Goal: Transaction & Acquisition: Purchase product/service

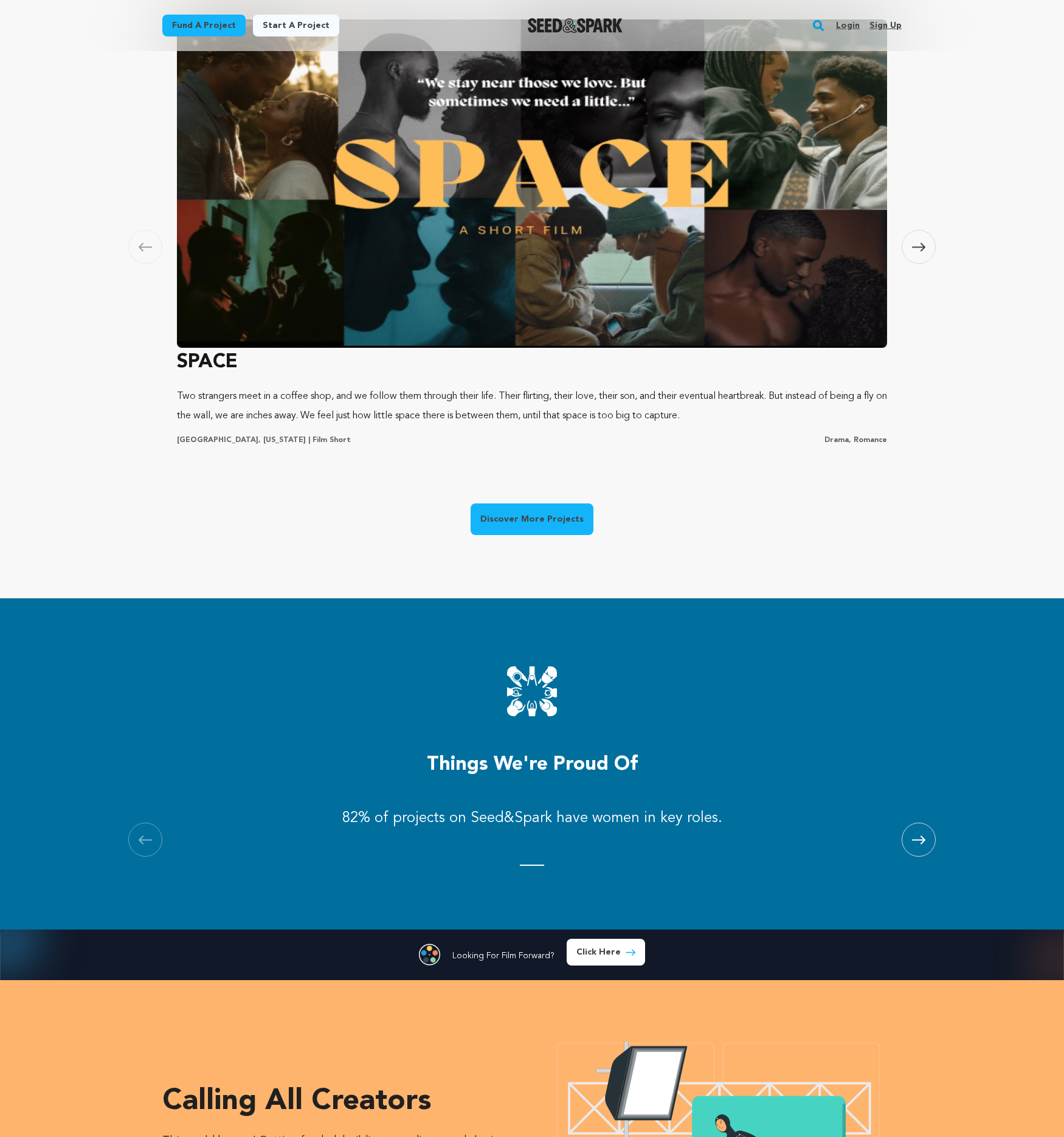
scroll to position [737, 0]
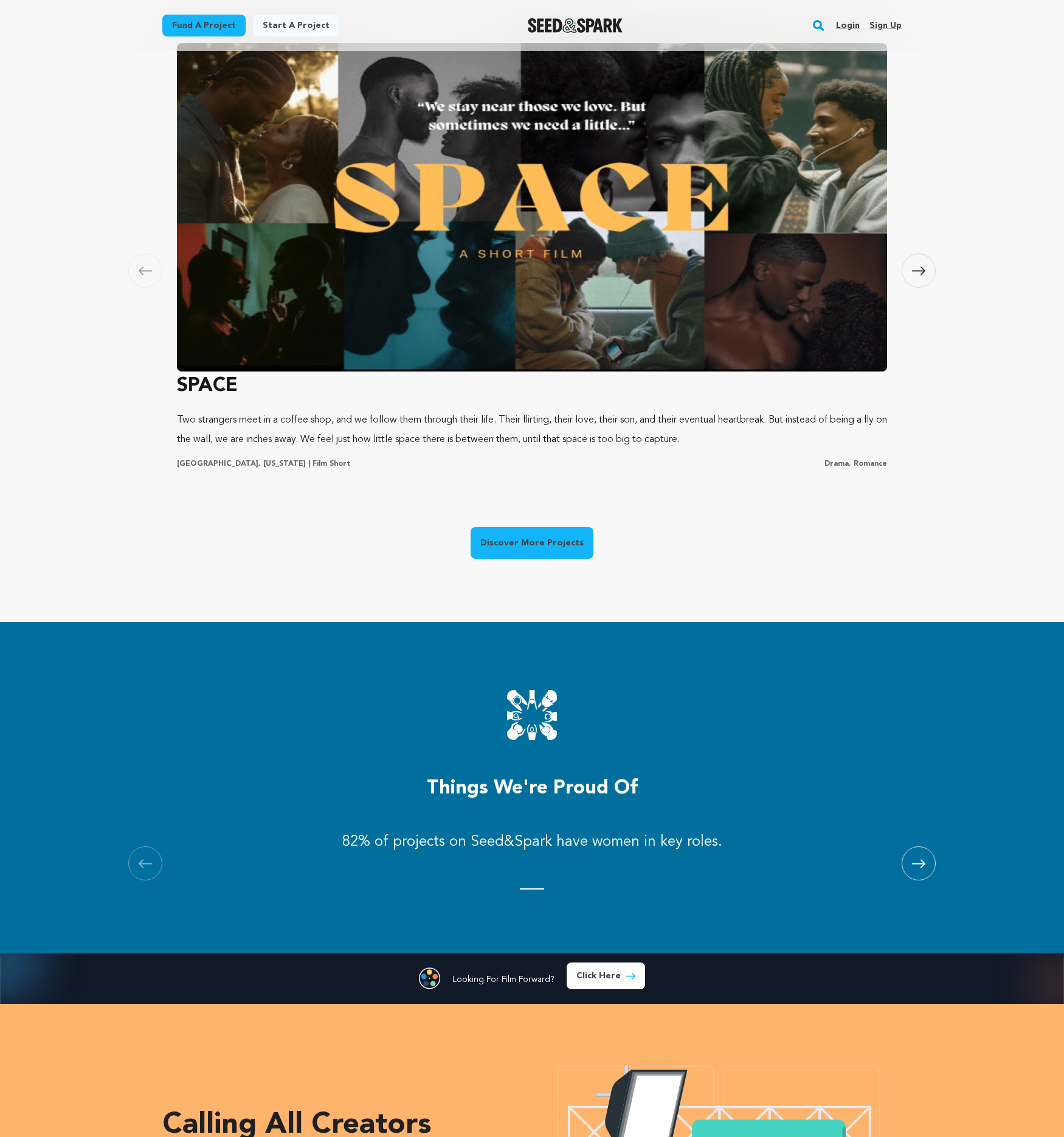
click at [519, 353] on img at bounding box center [532, 207] width 710 height 328
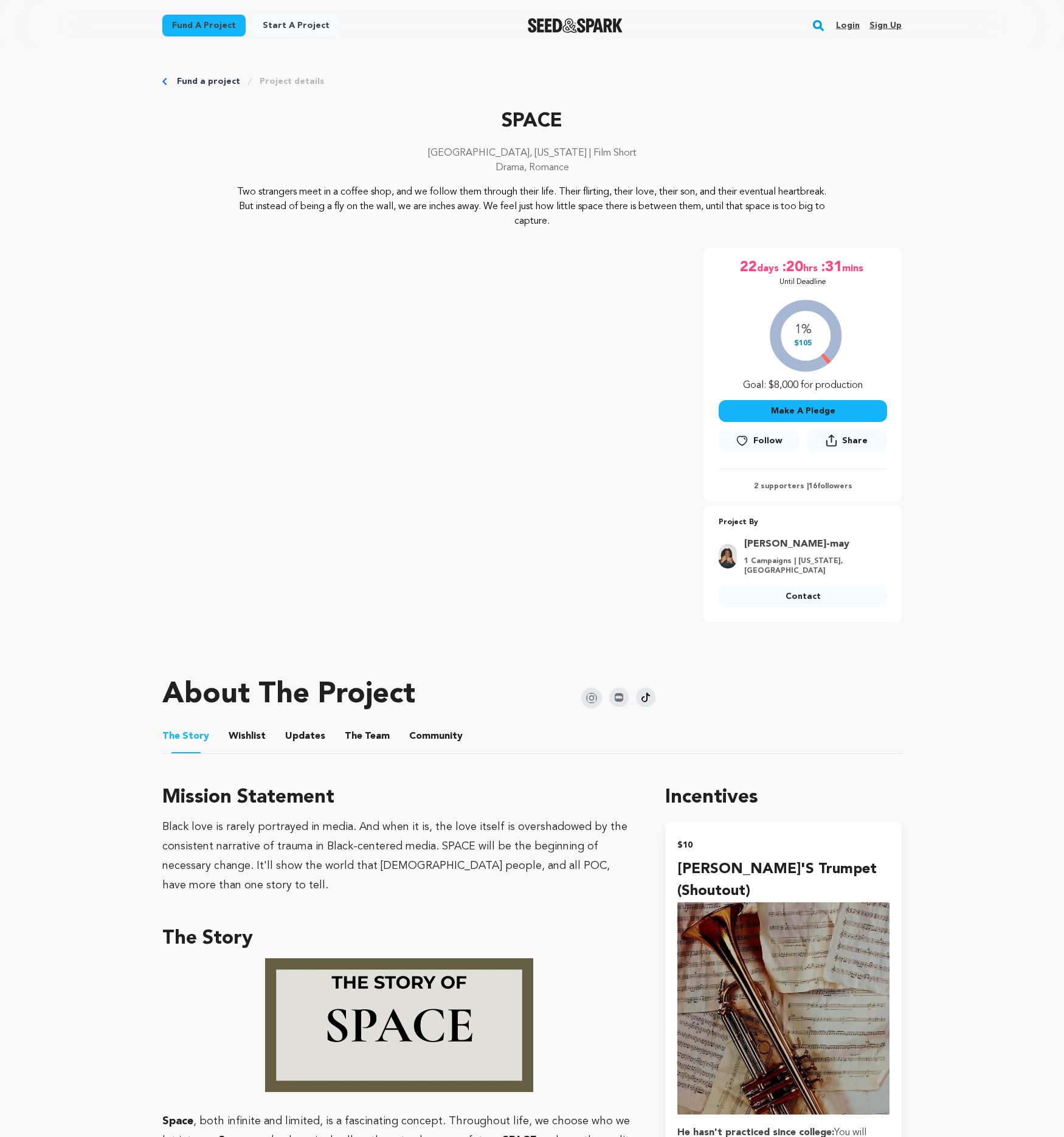
click at [208, 19] on link "Fund a project" at bounding box center [204, 26] width 84 height 22
click at [210, 20] on link "Fund a project" at bounding box center [204, 26] width 84 height 22
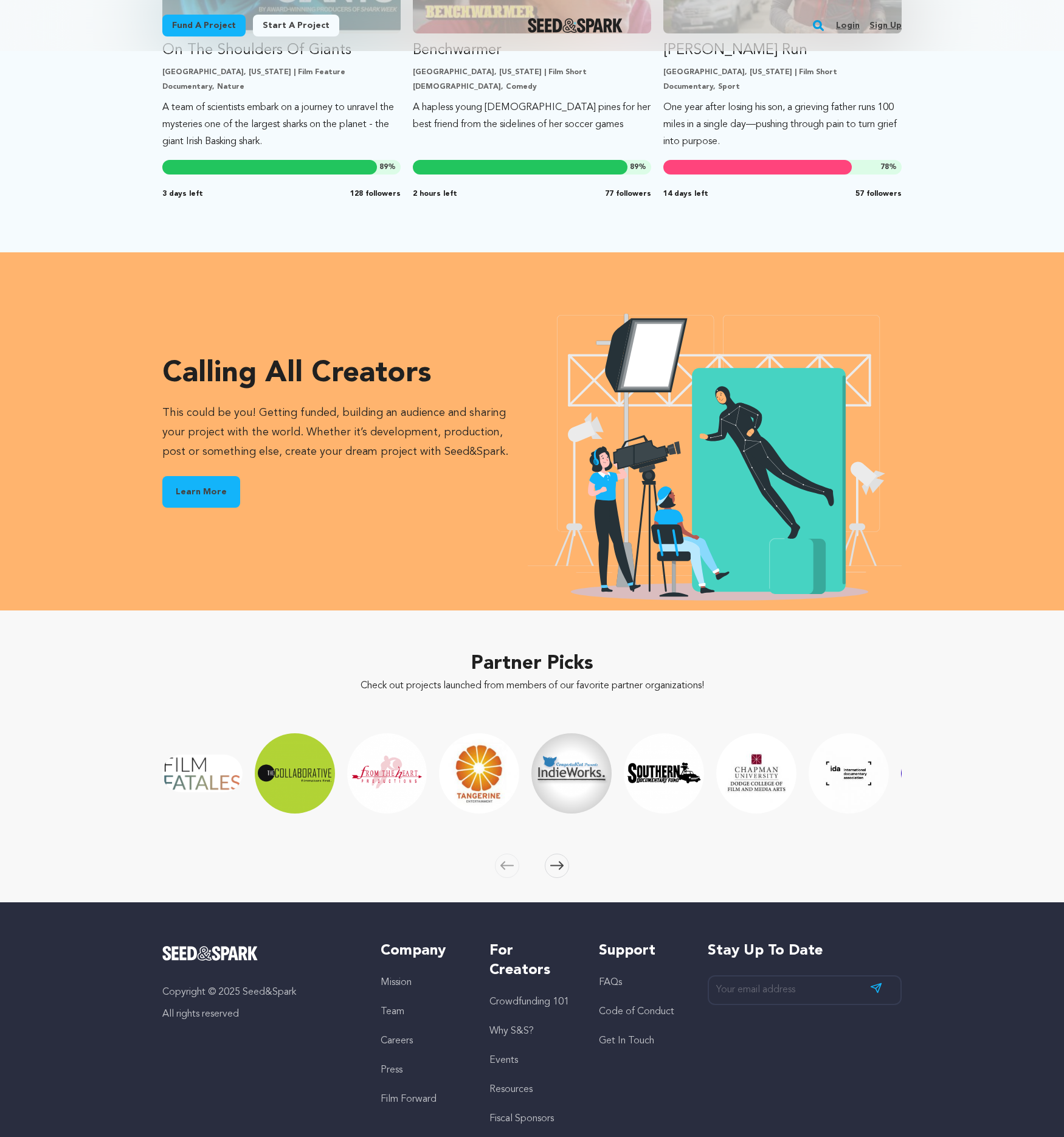
scroll to position [1233, 0]
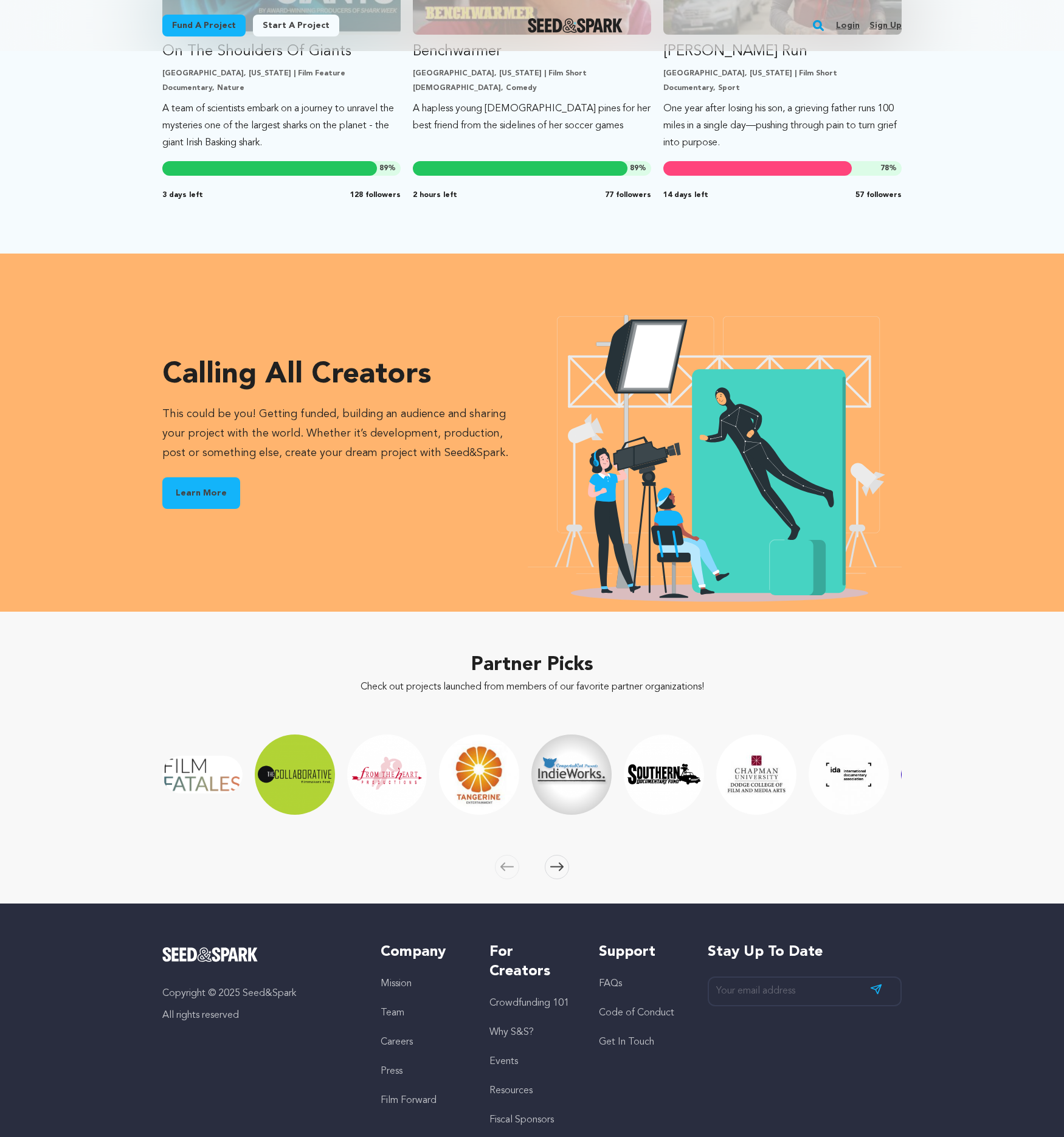
click at [554, 860] on span at bounding box center [557, 867] width 25 height 25
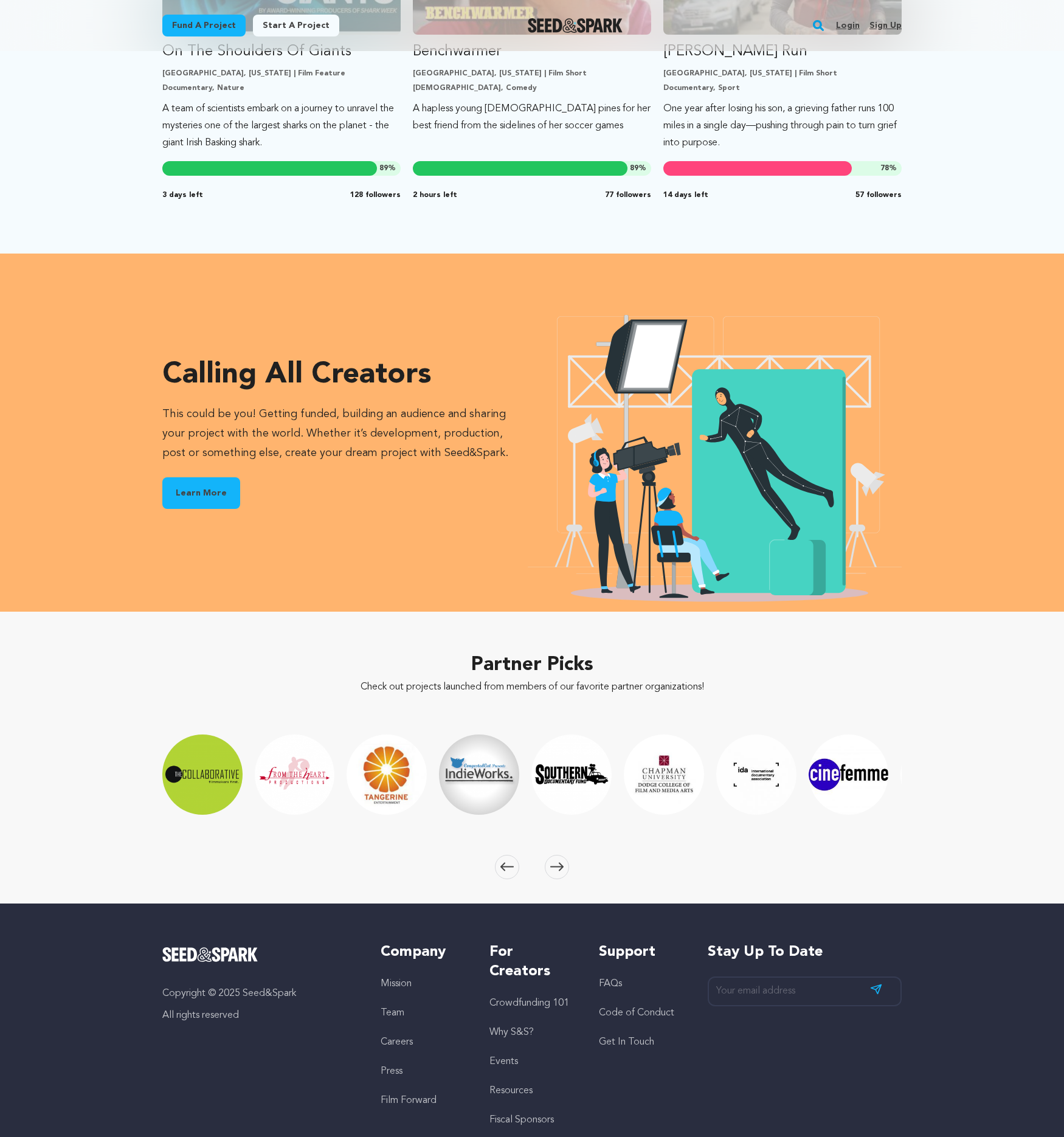
click at [554, 860] on span at bounding box center [557, 867] width 25 height 25
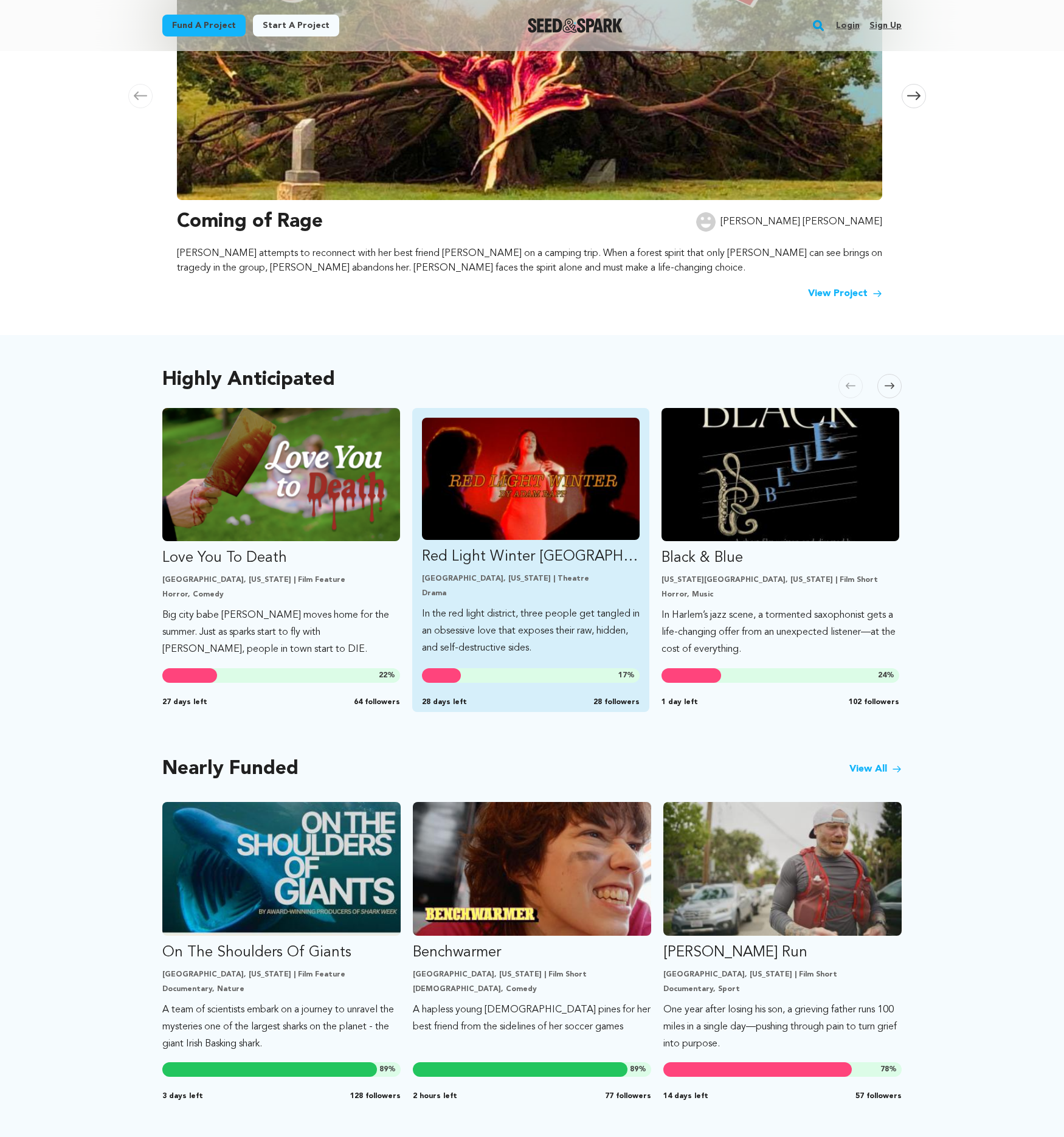
scroll to position [0, 0]
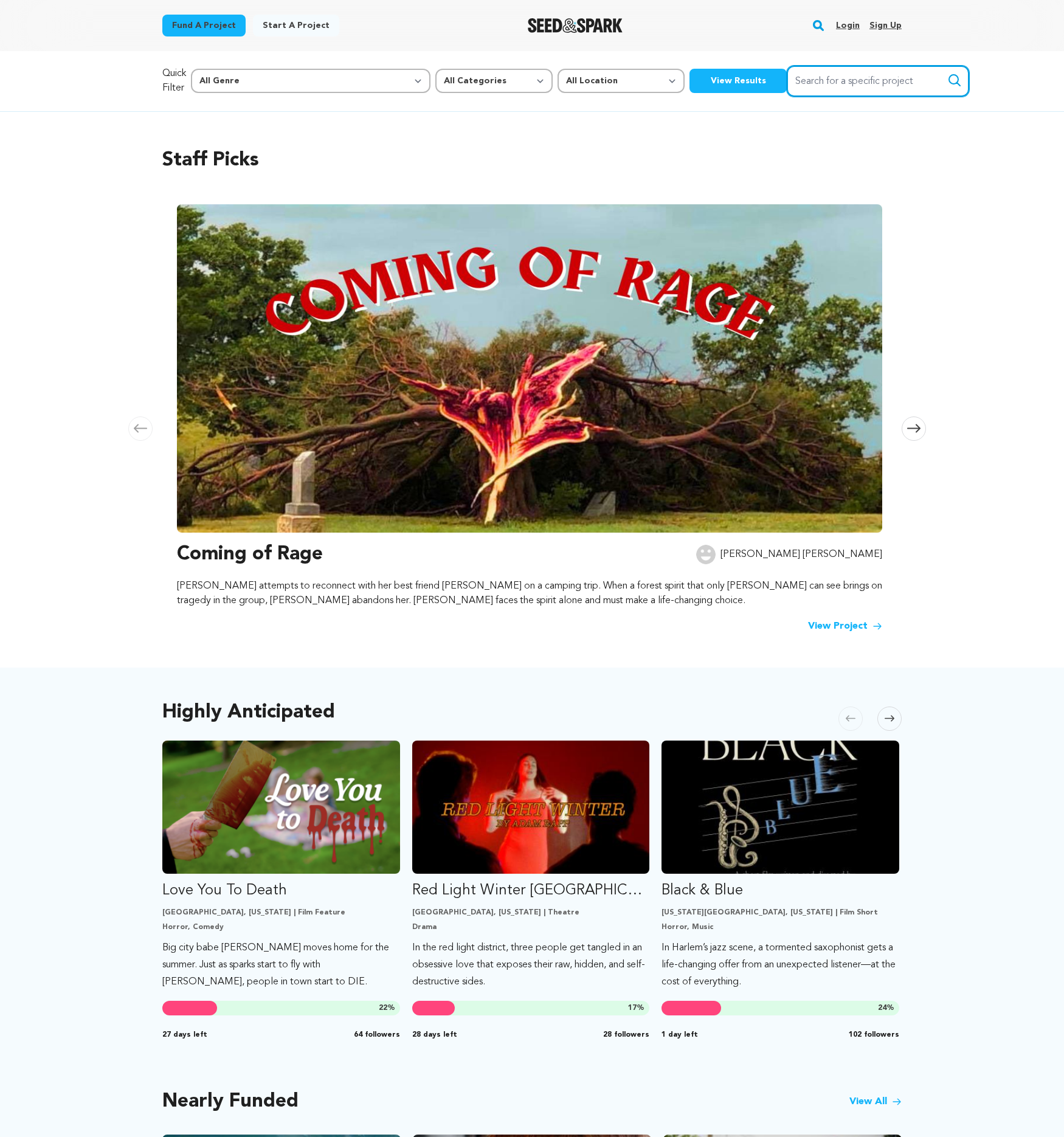
click at [787, 84] on input "Search for a specific project" at bounding box center [878, 81] width 183 height 31
click at [787, 83] on input "Search for a specific project" at bounding box center [878, 81] width 183 height 31
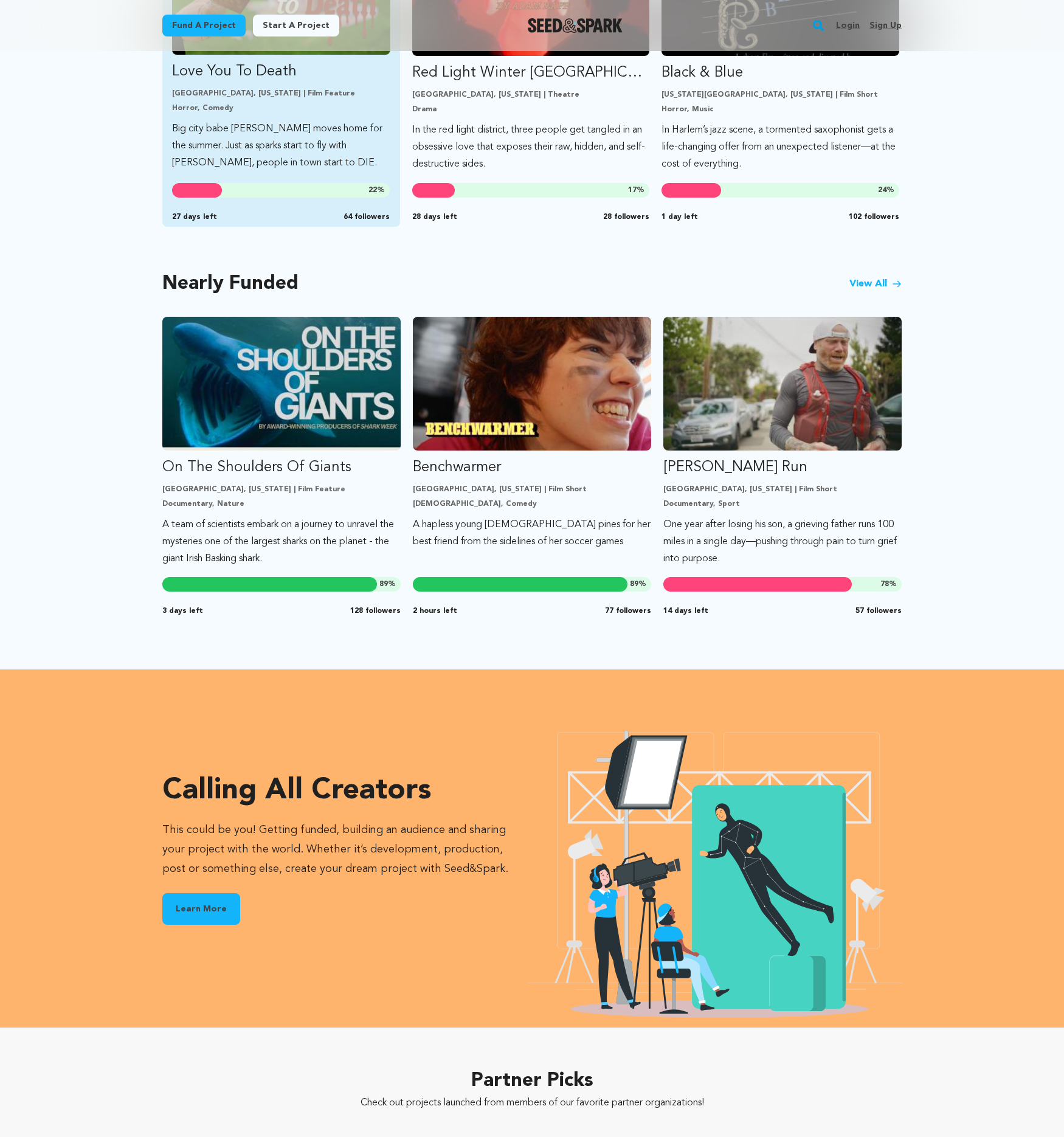
scroll to position [818, 0]
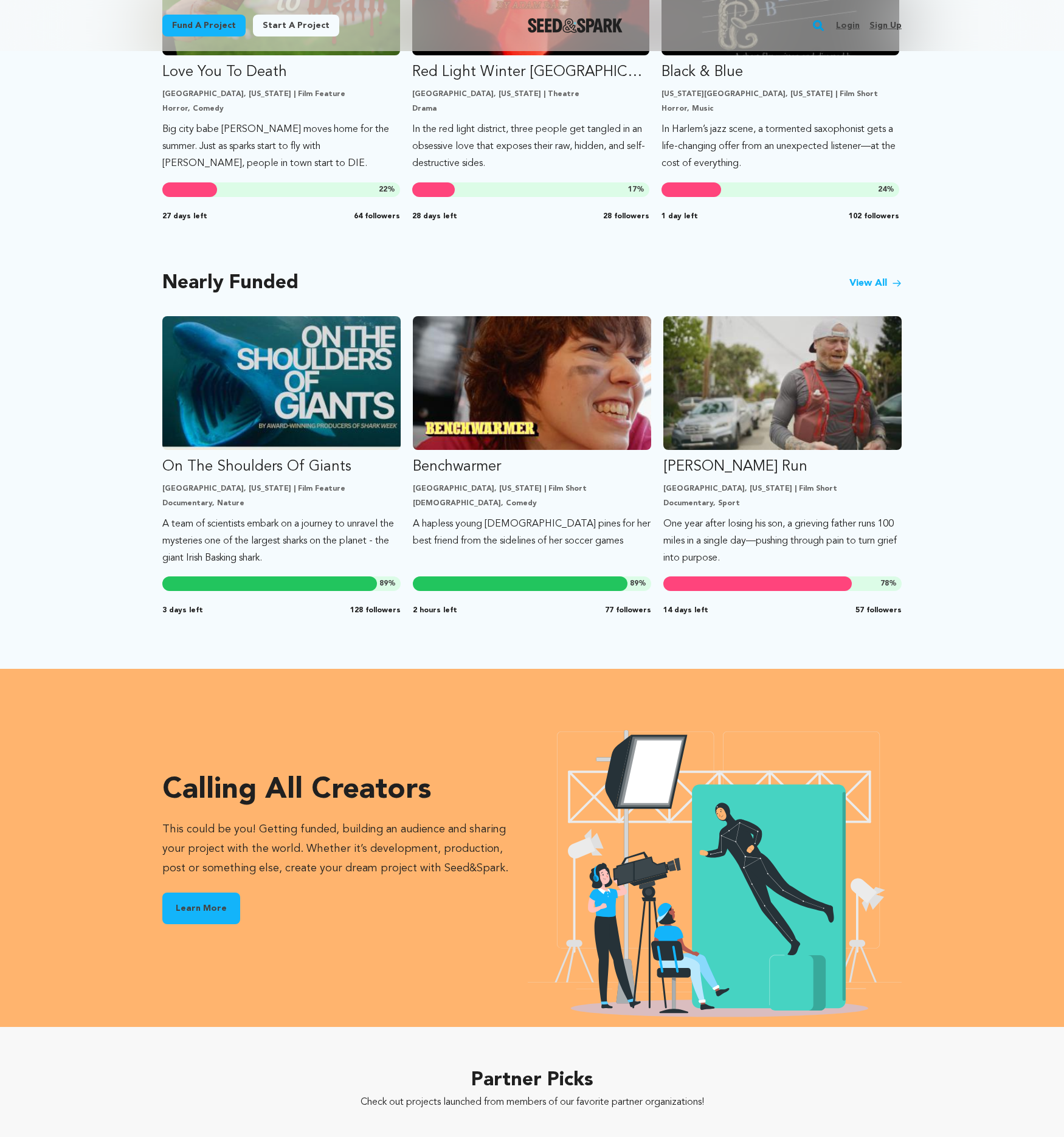
click at [996, 348] on div "Highly Anticipated Carousel Skip to previous slide page Carousel Love You To De…" at bounding box center [532, 259] width 1064 height 820
